Goal: Book appointment/travel/reservation

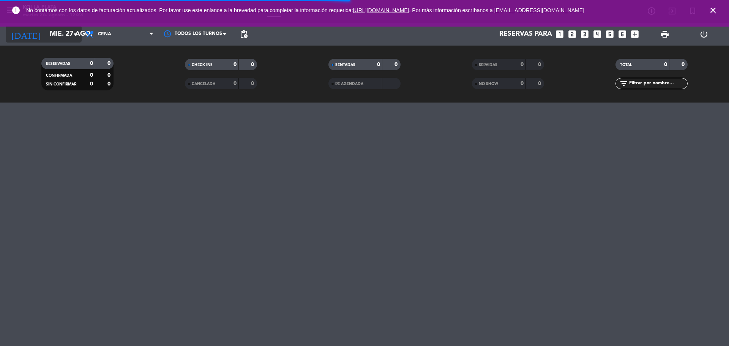
click at [60, 33] on input "mié. 27 ago." at bounding box center [90, 34] width 88 height 15
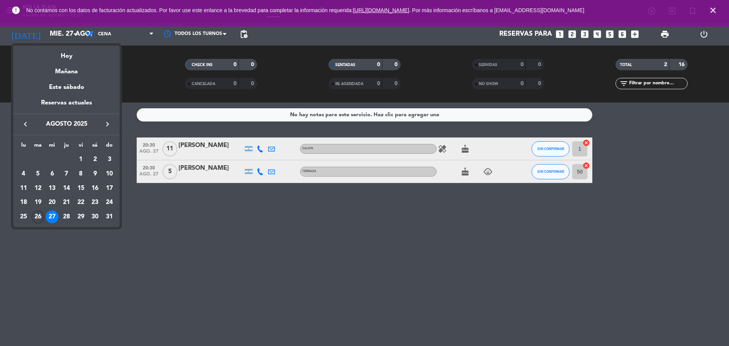
click at [35, 218] on div "26" at bounding box center [38, 216] width 13 height 13
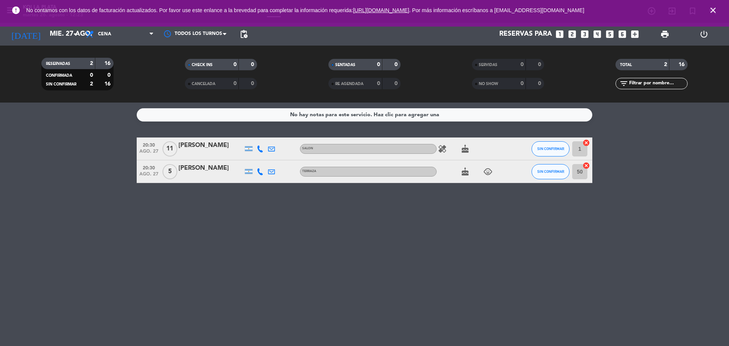
type input "[DATE]"
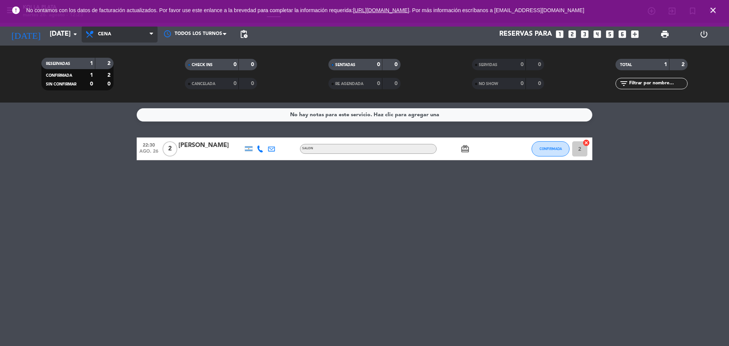
click at [110, 38] on span "Cena" at bounding box center [120, 34] width 76 height 17
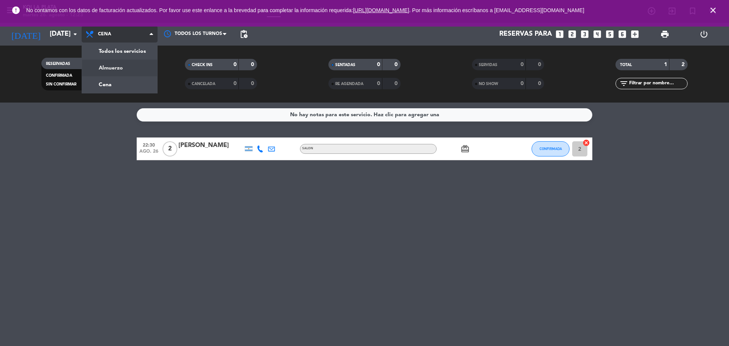
click at [120, 70] on div "menu KOI LA PLATA [DATE] 26. agosto - 12:23 Mis reservas Mapa de mesas Disponib…" at bounding box center [364, 51] width 729 height 102
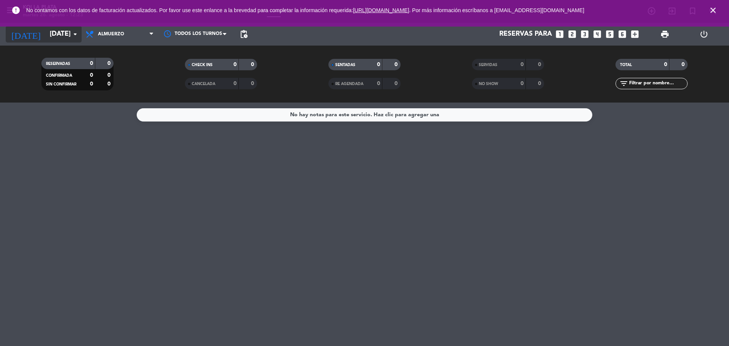
click at [65, 36] on input "[DATE]" at bounding box center [90, 34] width 88 height 15
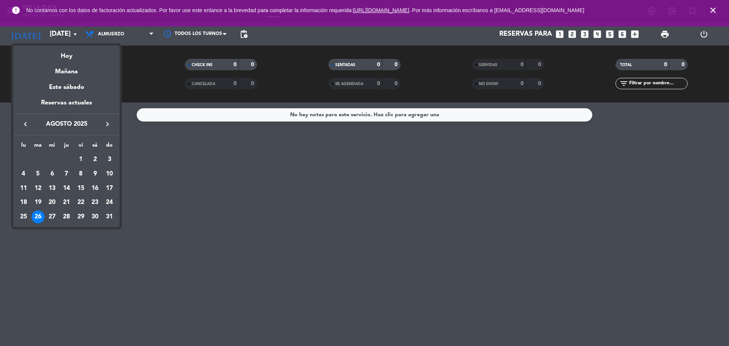
click at [109, 33] on div at bounding box center [364, 173] width 729 height 346
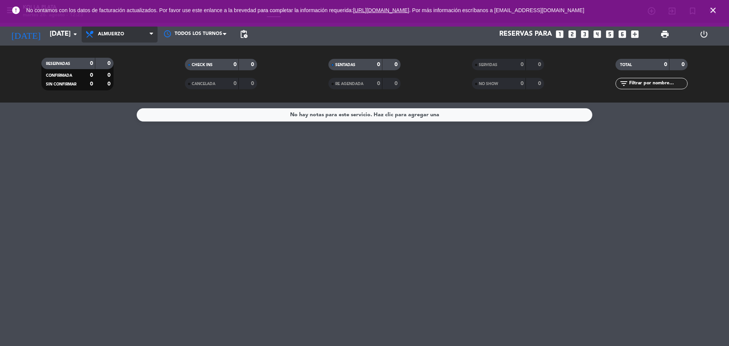
click at [120, 34] on span "Almuerzo" at bounding box center [111, 34] width 26 height 5
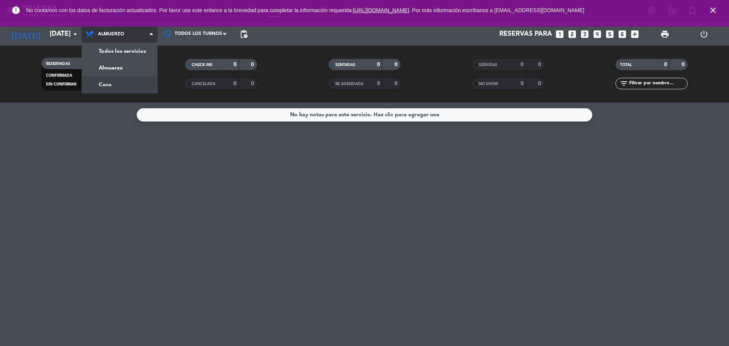
click at [121, 82] on div "menu KOI LA PLATA [DATE] 26. agosto - 12:23 Mis reservas Mapa de mesas Disponib…" at bounding box center [364, 51] width 729 height 102
